Goal: Navigation & Orientation: Find specific page/section

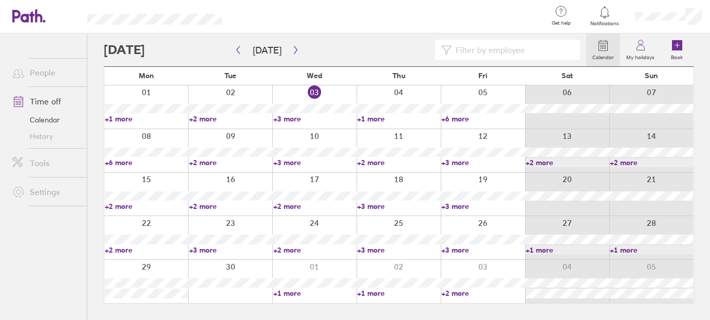
click at [369, 119] on link "+1 more" at bounding box center [398, 118] width 83 height 9
click at [463, 116] on link "+6 more" at bounding box center [482, 118] width 83 height 9
click at [466, 116] on link "+6 more" at bounding box center [482, 118] width 83 height 9
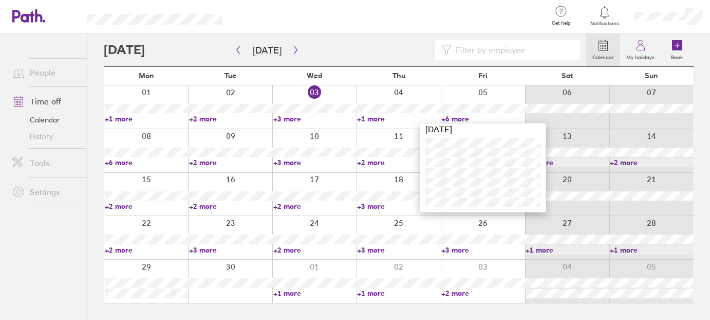
click at [125, 162] on link "+6 more" at bounding box center [146, 162] width 83 height 9
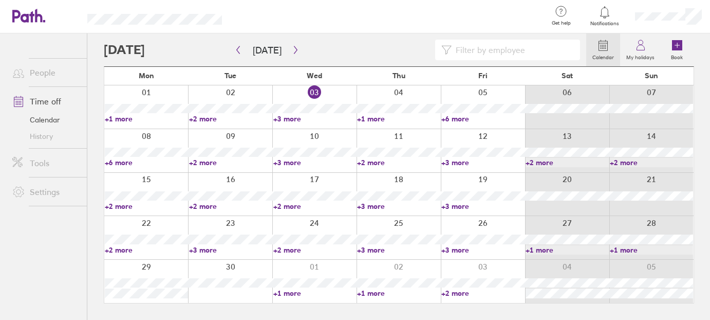
click at [125, 162] on link "+6 more" at bounding box center [146, 162] width 83 height 9
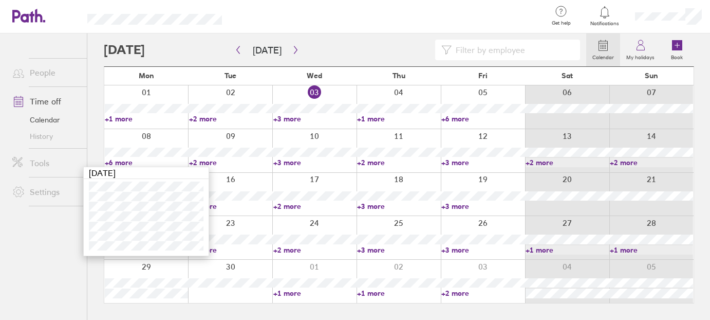
click at [457, 159] on link "+3 more" at bounding box center [482, 162] width 83 height 9
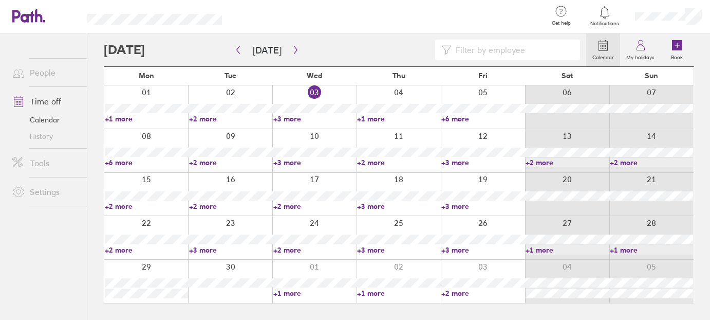
click at [457, 159] on link "+3 more" at bounding box center [482, 162] width 83 height 9
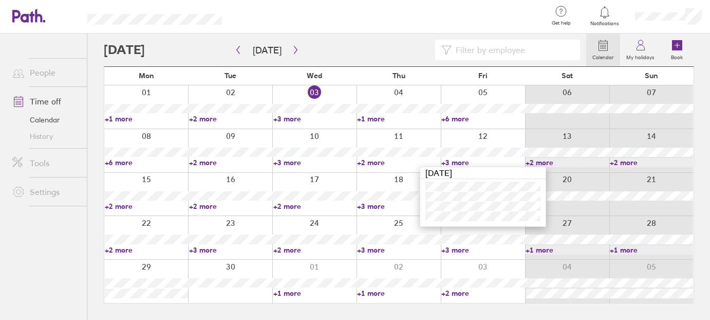
click at [370, 161] on link "+2 more" at bounding box center [398, 162] width 83 height 9
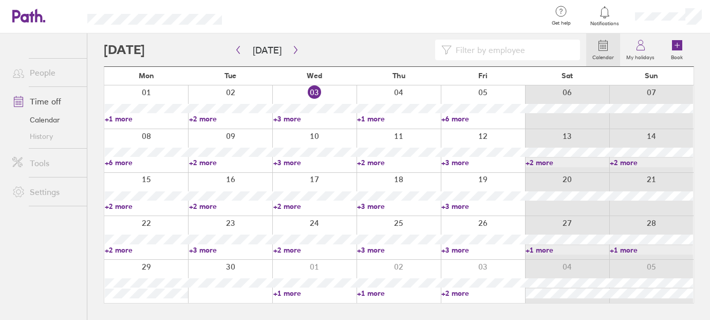
click at [382, 163] on link "+2 more" at bounding box center [398, 162] width 83 height 9
click at [290, 163] on link "+3 more" at bounding box center [314, 162] width 83 height 9
click at [117, 204] on link "+2 more" at bounding box center [146, 205] width 83 height 9
click at [205, 204] on link "+2 more" at bounding box center [230, 205] width 83 height 9
click at [453, 202] on link "+3 more" at bounding box center [482, 205] width 83 height 9
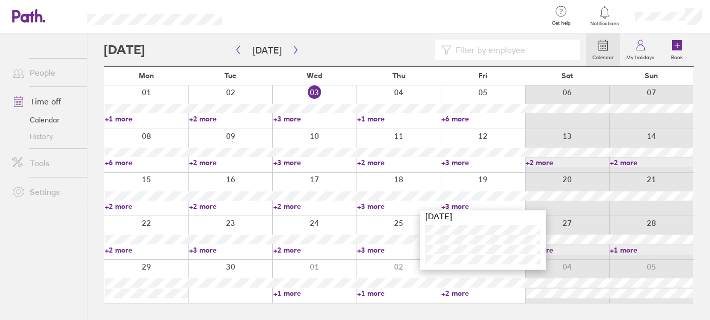
click at [119, 251] on link "+2 more" at bounding box center [146, 249] width 83 height 9
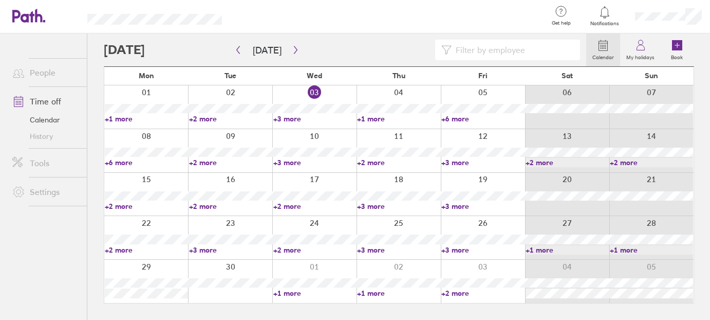
click at [119, 251] on link "+2 more" at bounding box center [146, 249] width 83 height 9
click at [200, 247] on link "+3 more" at bounding box center [230, 249] width 83 height 9
click at [213, 251] on link "+3 more" at bounding box center [230, 249] width 83 height 9
click at [291, 249] on link "+2 more" at bounding box center [314, 249] width 83 height 9
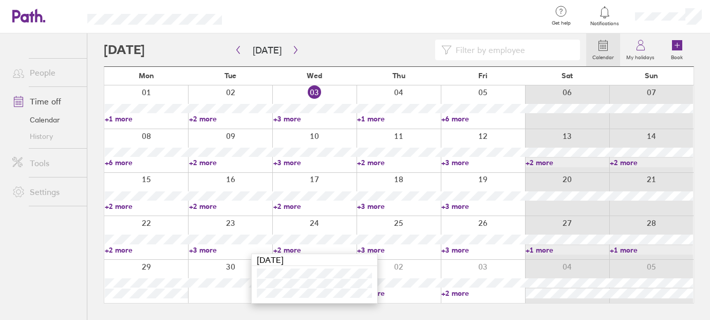
click at [382, 250] on link "+3 more" at bounding box center [398, 249] width 83 height 9
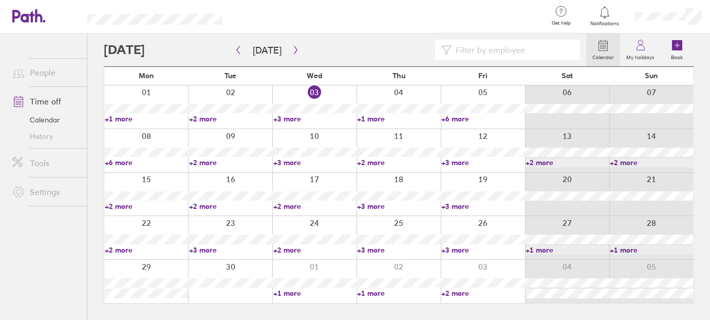
click at [382, 250] on link "+3 more" at bounding box center [398, 249] width 83 height 9
click at [468, 248] on link "+3 more" at bounding box center [482, 249] width 83 height 9
click at [468, 246] on link "+3 more" at bounding box center [482, 249] width 83 height 9
click at [235, 49] on icon "button" at bounding box center [238, 50] width 8 height 8
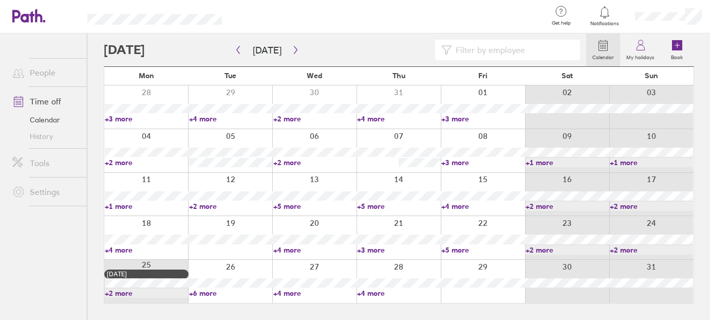
click at [122, 161] on link "+2 more" at bounding box center [146, 162] width 83 height 9
click at [294, 204] on link "+5 more" at bounding box center [314, 205] width 83 height 9
click at [292, 204] on link "+5 more" at bounding box center [314, 205] width 83 height 9
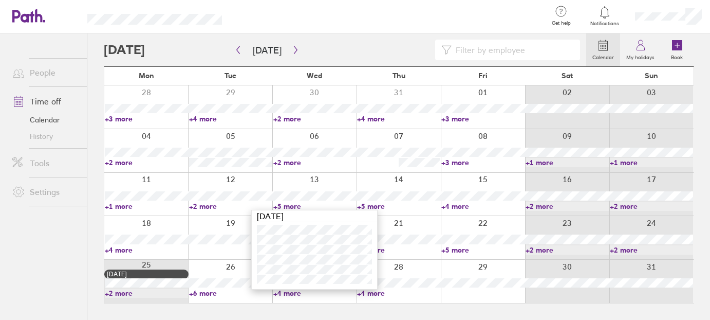
click at [457, 206] on link "+4 more" at bounding box center [482, 205] width 83 height 9
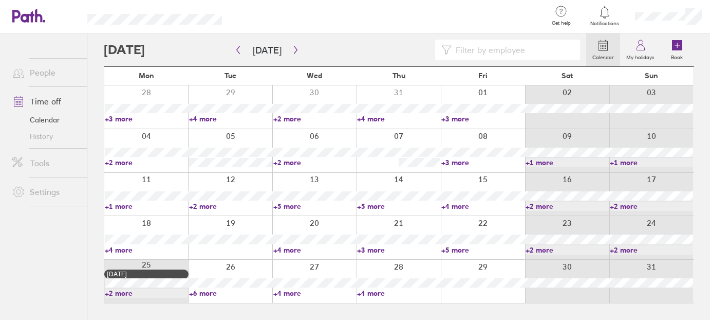
click at [453, 207] on link "+4 more" at bounding box center [482, 205] width 83 height 9
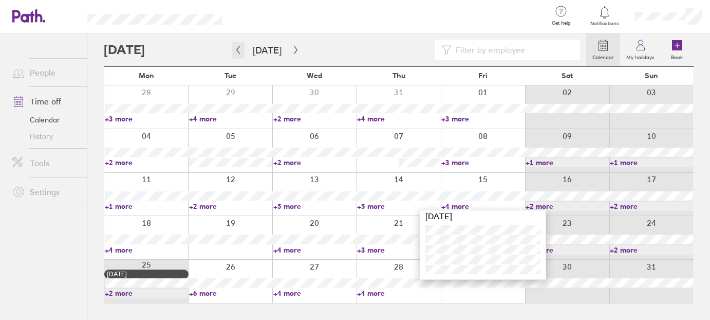
click at [242, 49] on button "button" at bounding box center [238, 50] width 13 height 17
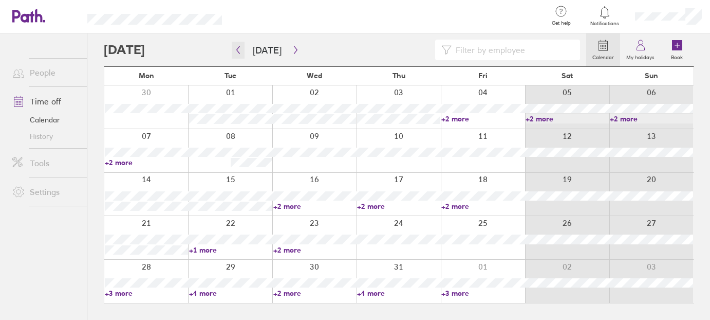
click at [236, 49] on icon "button" at bounding box center [238, 50] width 8 height 8
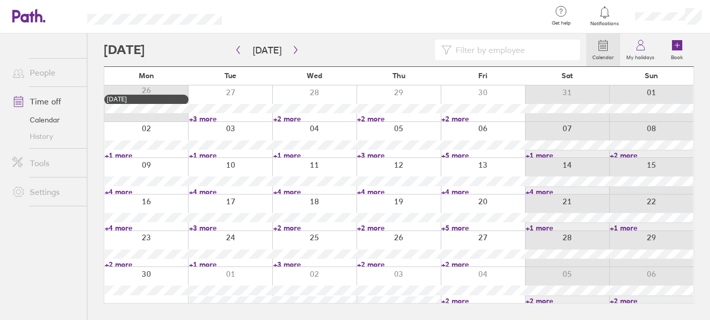
click at [209, 118] on link "+3 more" at bounding box center [230, 118] width 83 height 9
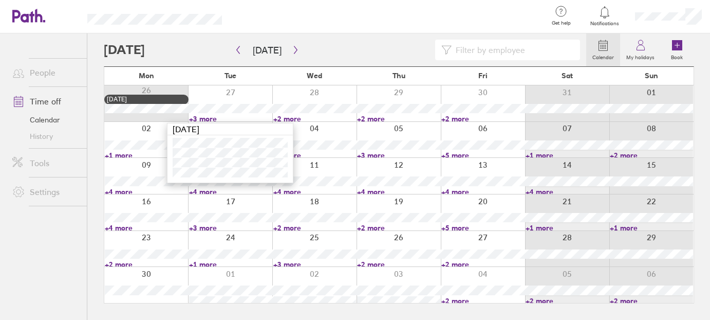
click at [211, 191] on link "+4 more" at bounding box center [230, 191] width 83 height 9
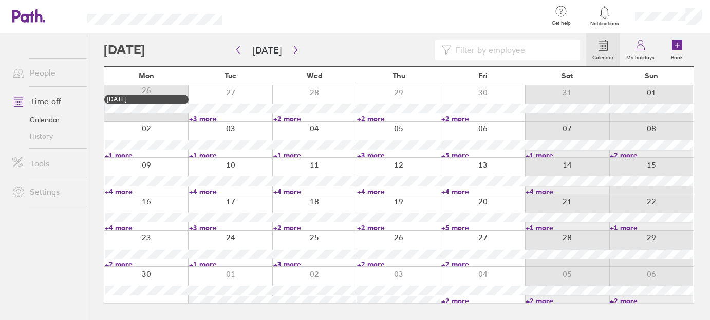
click at [211, 190] on link "+4 more" at bounding box center [230, 191] width 83 height 9
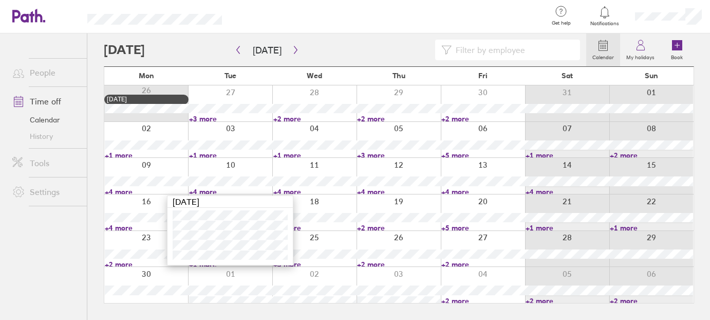
click at [458, 225] on link "+5 more" at bounding box center [482, 227] width 83 height 9
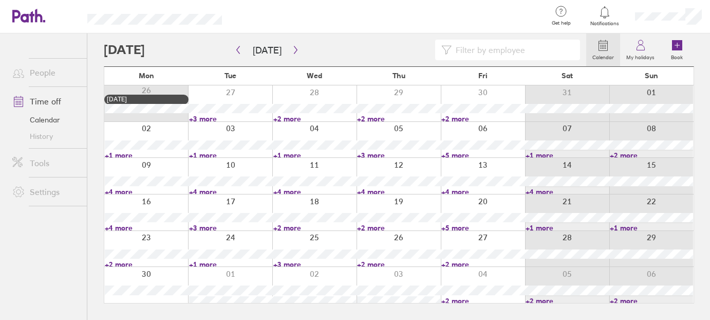
click at [458, 225] on link "+5 more" at bounding box center [482, 227] width 83 height 9
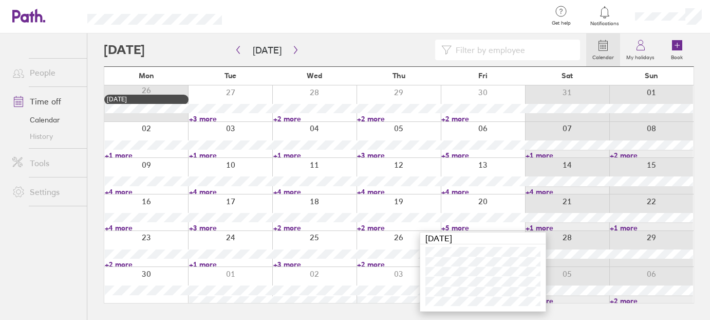
click at [464, 116] on link "+2 more" at bounding box center [482, 118] width 83 height 9
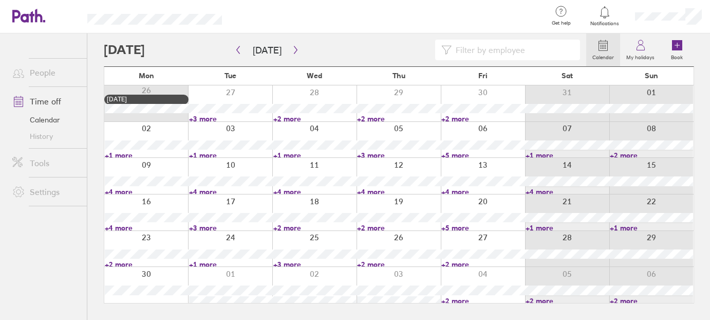
click at [464, 116] on link "+2 more" at bounding box center [482, 118] width 83 height 9
click at [460, 299] on link "+2 more" at bounding box center [482, 300] width 83 height 9
click at [238, 47] on icon "button" at bounding box center [238, 50] width 3 height 8
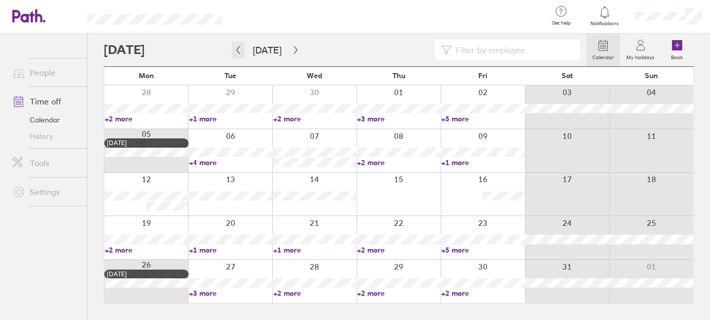
click at [234, 49] on icon "button" at bounding box center [238, 50] width 8 height 8
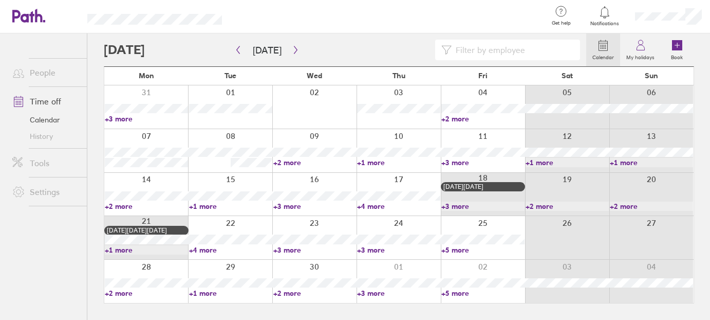
click at [379, 208] on link "+4 more" at bounding box center [398, 205] width 83 height 9
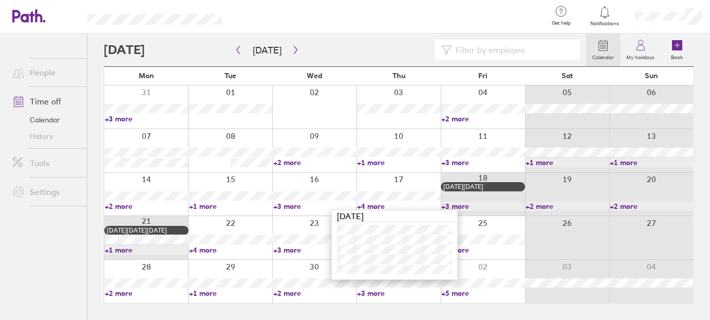
click at [378, 208] on link "+4 more" at bounding box center [398, 205] width 83 height 9
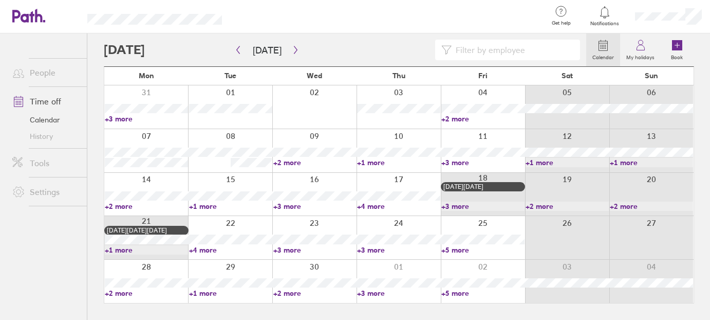
click at [285, 251] on link "+3 more" at bounding box center [314, 249] width 83 height 9
click at [208, 247] on link "+4 more" at bounding box center [230, 249] width 83 height 9
click at [209, 247] on link "+4 more" at bounding box center [230, 249] width 83 height 9
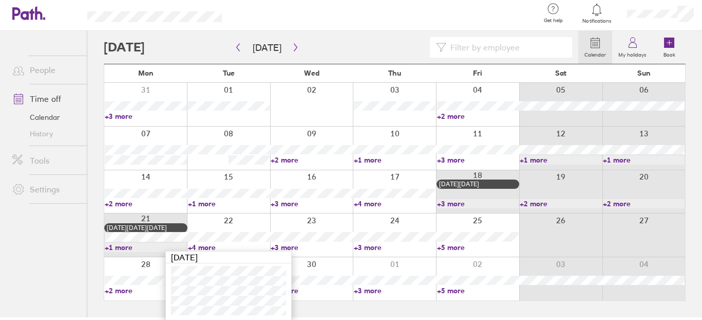
scroll to position [3, 0]
